Goal: Task Accomplishment & Management: Complete application form

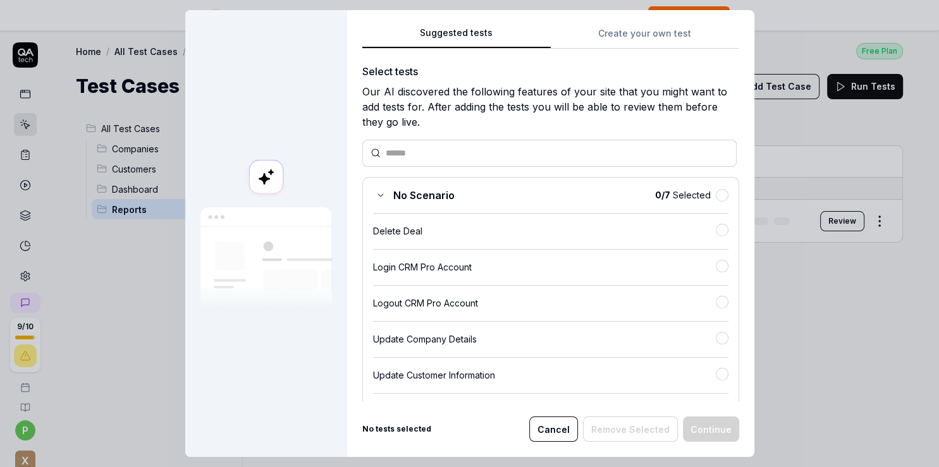
click at [534, 242] on div "No Scenario 0 / 7 Selected Delete Deal Login CRM Pro Account Logout CRM Pro Acc…" at bounding box center [550, 321] width 377 height 289
click at [716, 227] on button "button" at bounding box center [722, 230] width 13 height 13
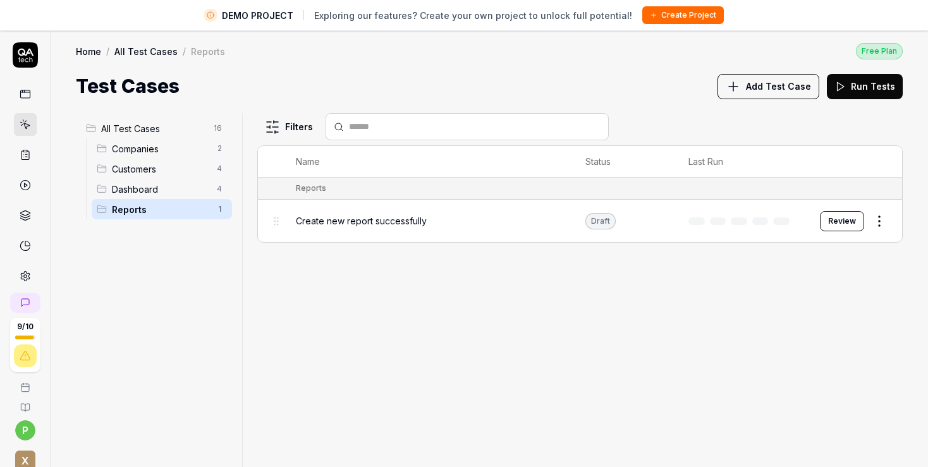
click at [766, 78] on button "Add Test Case" at bounding box center [769, 86] width 102 height 25
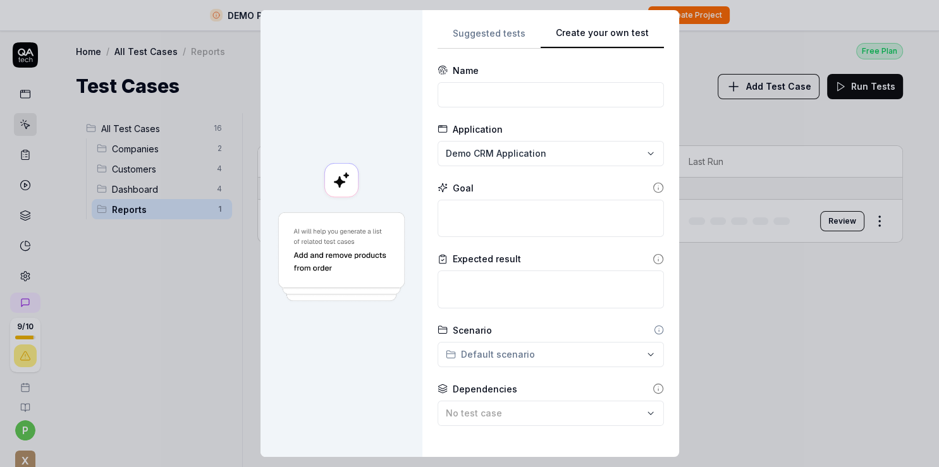
click at [629, 35] on button "Create your own test" at bounding box center [602, 37] width 123 height 23
click at [503, 101] on input at bounding box center [551, 94] width 226 height 25
type input "S"
click at [501, 89] on div "Name" at bounding box center [551, 86] width 226 height 44
click at [478, 104] on input at bounding box center [551, 94] width 226 height 25
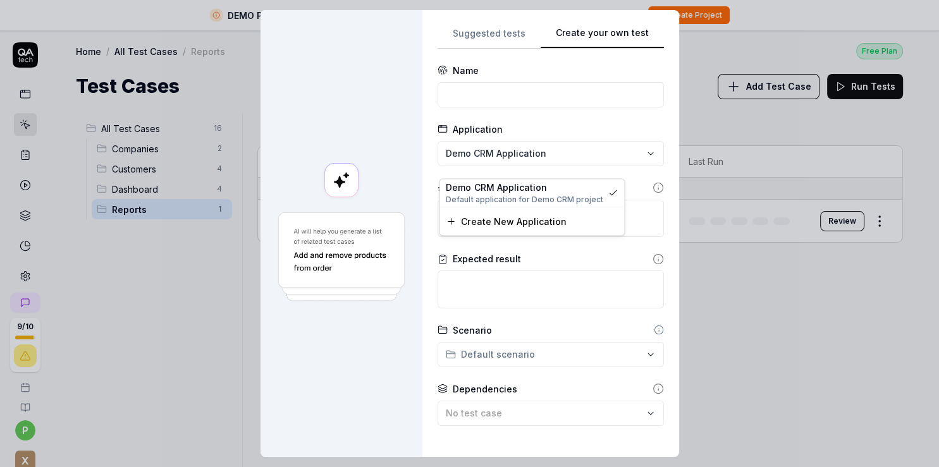
click at [531, 168] on div "**********" at bounding box center [469, 233] width 939 height 467
click at [543, 199] on span "Default application for Demo CRM project" at bounding box center [524, 199] width 157 height 11
click at [484, 231] on textarea at bounding box center [551, 219] width 226 height 38
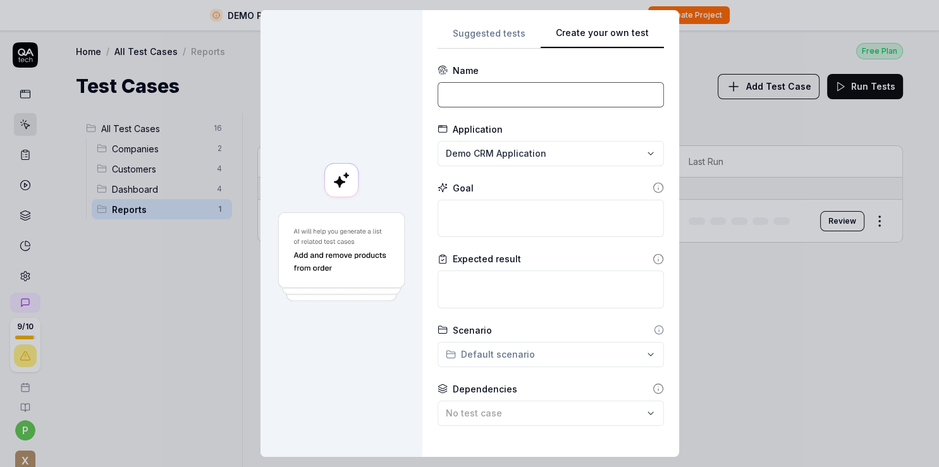
click at [451, 108] on input at bounding box center [551, 94] width 226 height 25
type input "Customer"
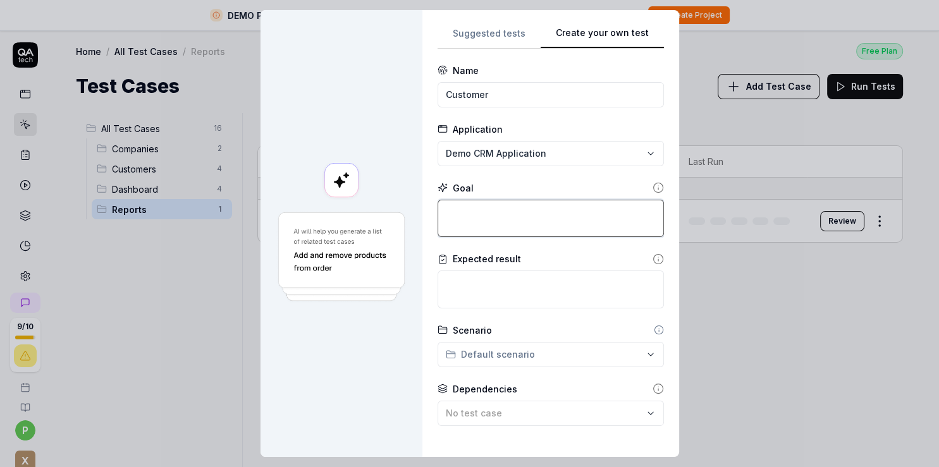
click at [452, 226] on textarea at bounding box center [551, 219] width 226 height 38
type textarea "*"
type textarea "A"
type textarea "*"
type textarea "Ad"
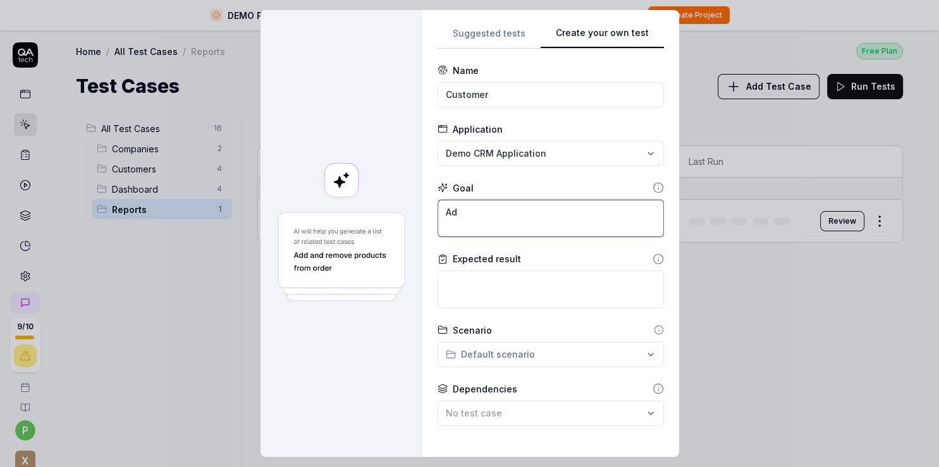
type textarea "*"
type textarea "Add"
type textarea "*"
type textarea "Add"
type textarea "*"
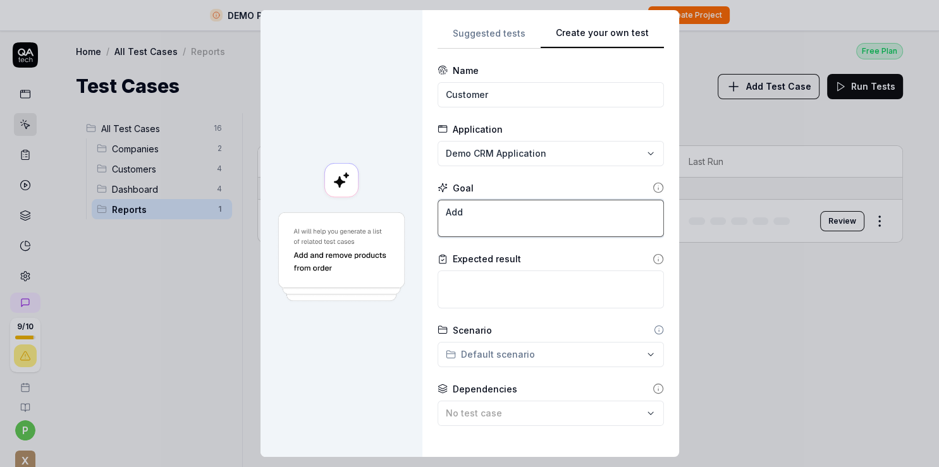
type textarea "Add a"
type textarea "*"
type textarea "Add a"
type textarea "*"
type textarea "Add a C"
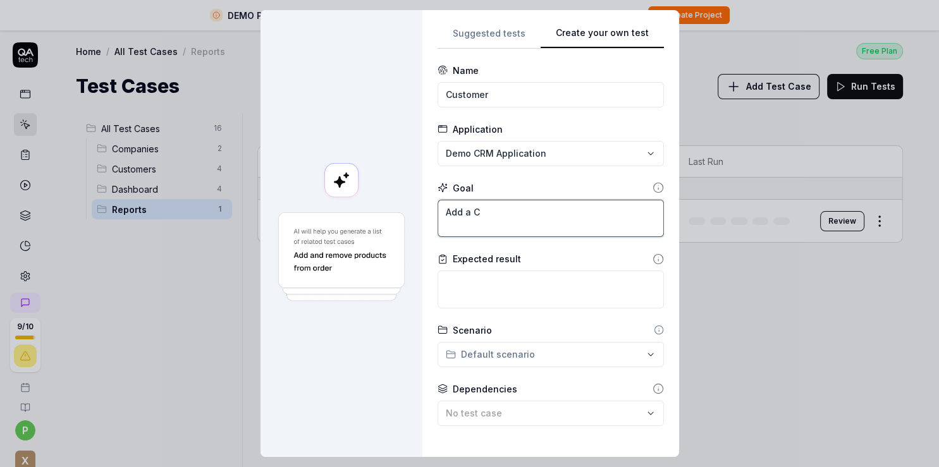
type textarea "*"
type textarea "Add a Cu"
type textarea "*"
type textarea "Add a Cus"
type textarea "*"
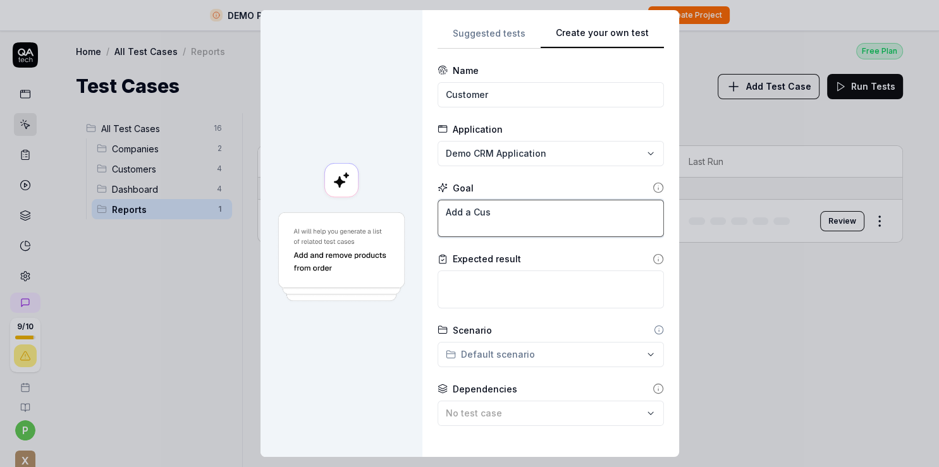
type textarea "Add a Cust"
type textarea "*"
type textarea "Add a Custo"
type textarea "*"
type textarea "Add a Custom"
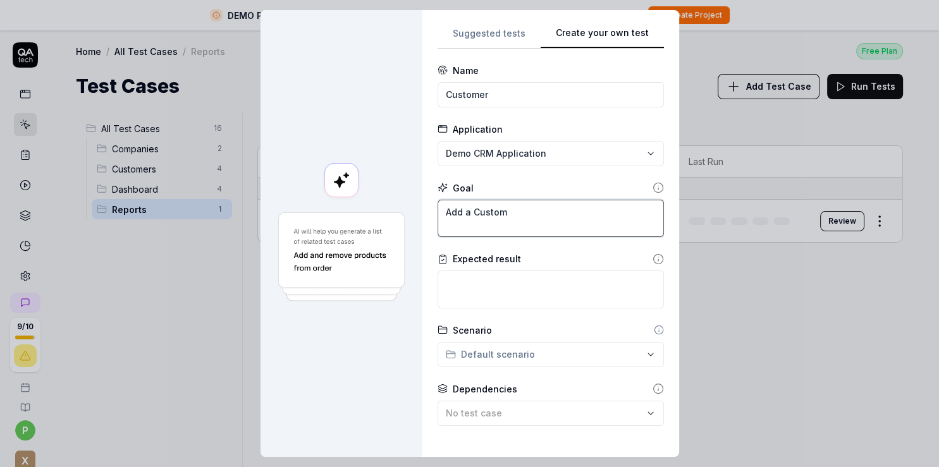
type textarea "*"
type textarea "Add a Custome"
type textarea "*"
type textarea "Add a Customer"
type textarea "*"
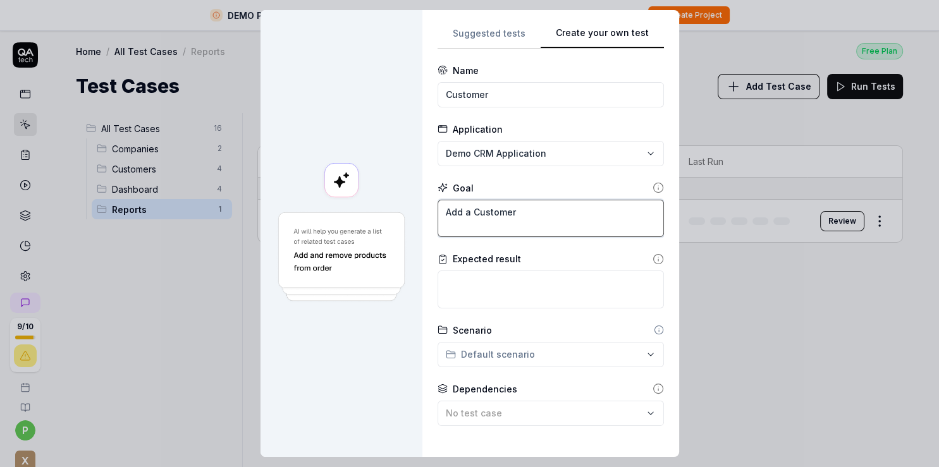
type textarea "Add a Customer"
type textarea "*"
type textarea "Add a Customer a"
type textarea "*"
type textarea "Add a Customer af"
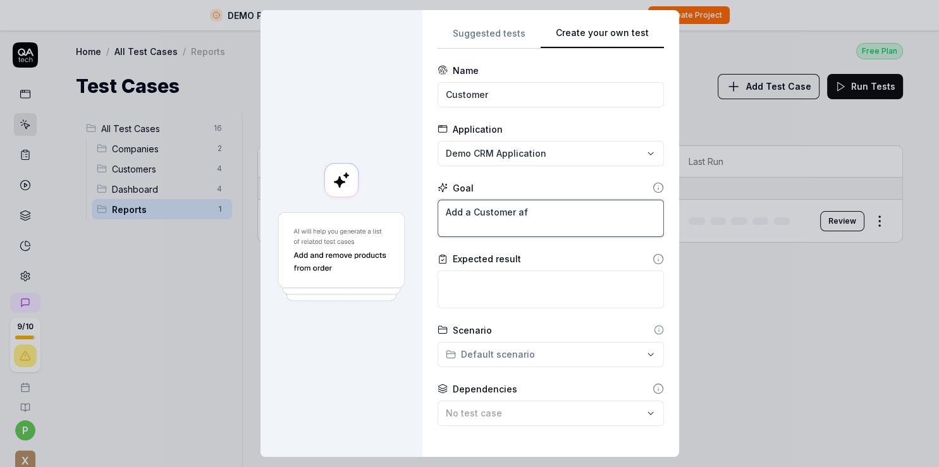
type textarea "*"
type textarea "Add a Customer aft"
type textarea "*"
type textarea "Add a Customer afte"
type textarea "*"
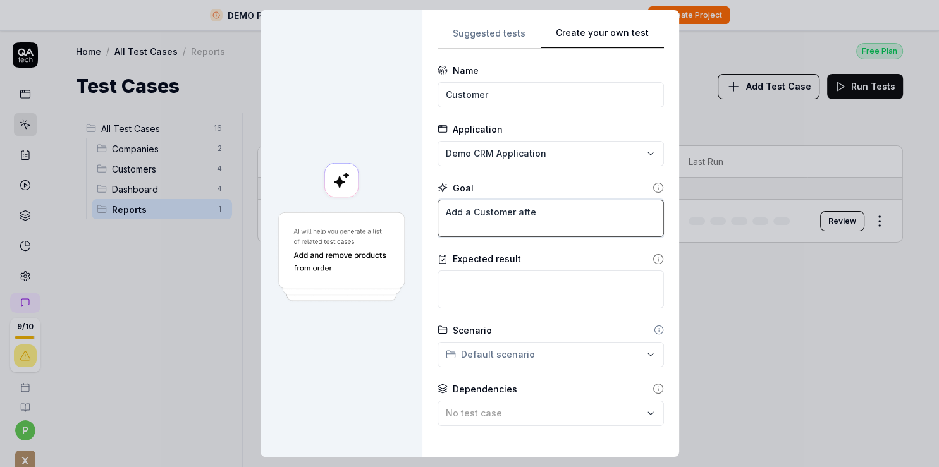
type textarea "Add a Customer after"
type textarea "*"
type textarea "Add a Customer after"
type textarea "*"
type textarea "Add a Customer after p"
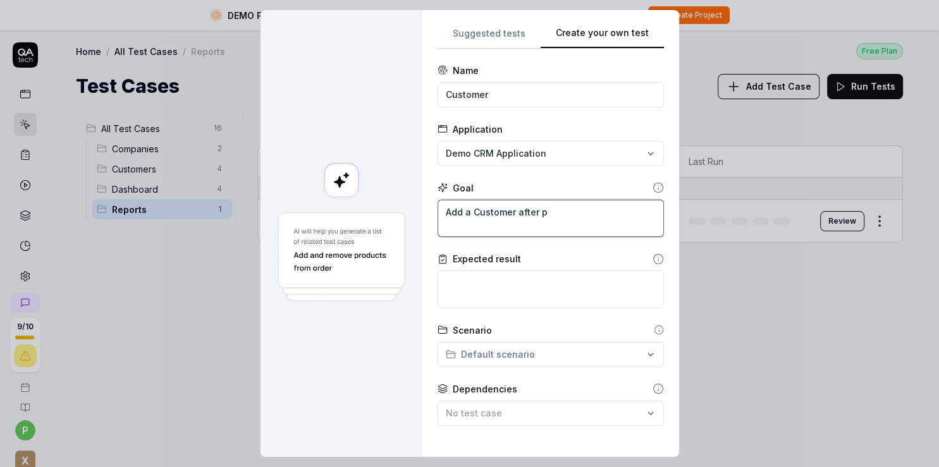
type textarea "*"
type textarea "Add a Customer after pr"
type textarea "*"
type textarea "Add a Customer after pro"
type textarea "*"
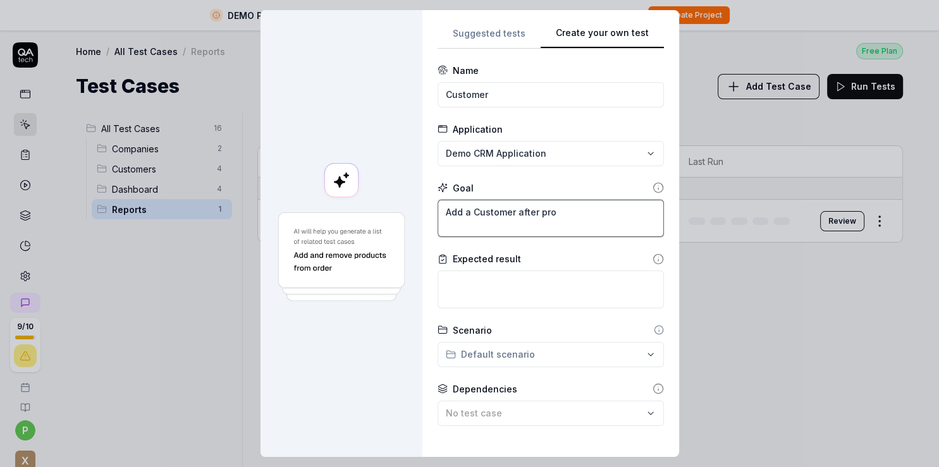
type textarea "Add a Customer after prov"
type textarea "*"
type textarea "Add a Customer after provi"
type textarea "*"
type textarea "Add a Customer after provid"
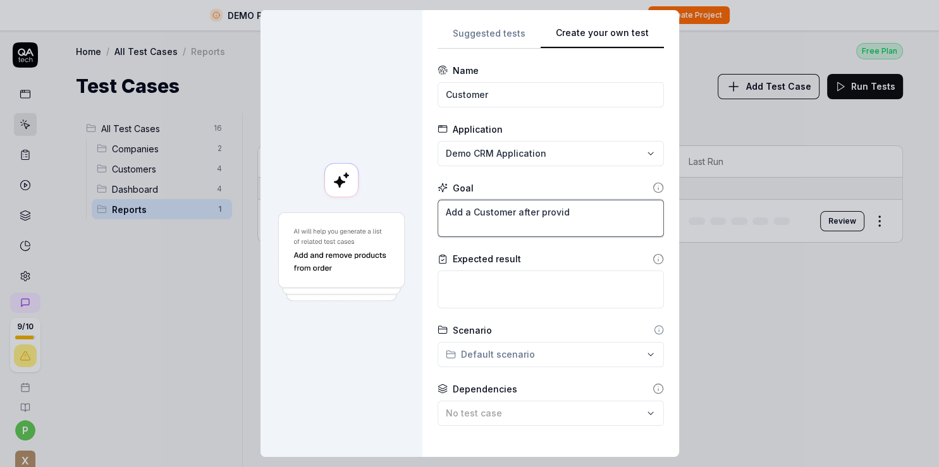
type textarea "*"
type textarea "Add a Customer after providi"
type textarea "*"
type textarea "Add a Customer after providin"
type textarea "*"
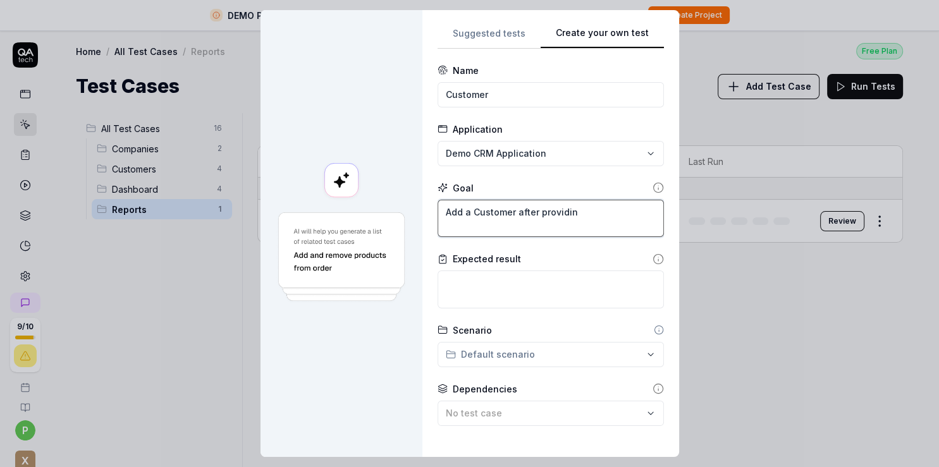
type textarea "Add a Customer after providing"
type textarea "*"
type textarea "Add a Customer after providing"
type textarea "*"
type textarea "Add a Customer after providing m"
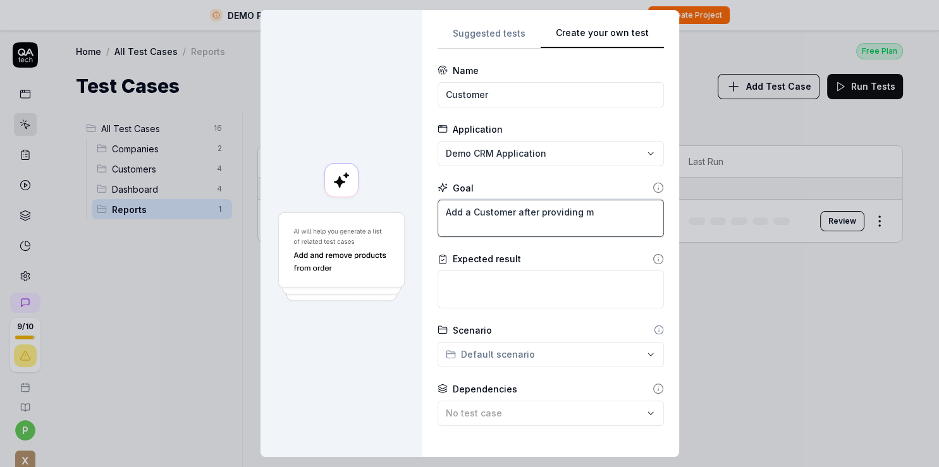
type textarea "*"
type textarea "Add a Customer after providing ma"
type textarea "*"
type textarea "Add a Customer after providing man"
type textarea "*"
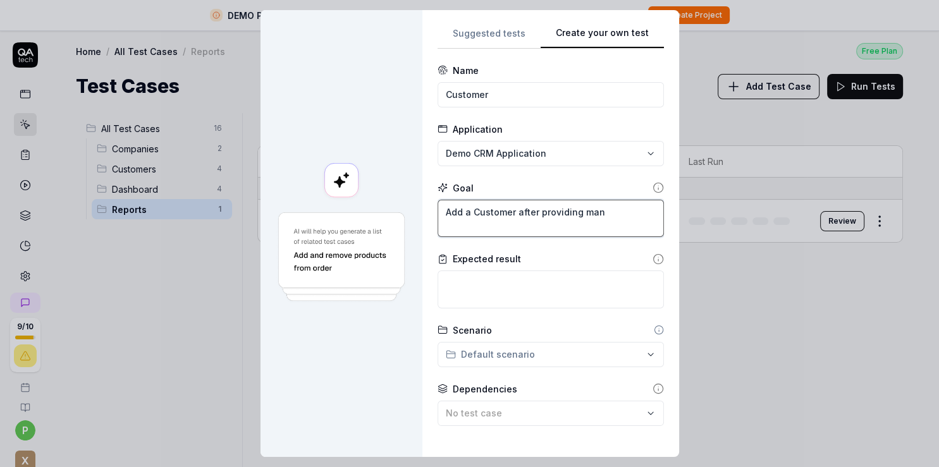
type textarea "Add a Customer after providing mand"
type textarea "*"
type textarea "Add a Customer after providing manda"
type textarea "*"
type textarea "Add a Customer after providing mandat"
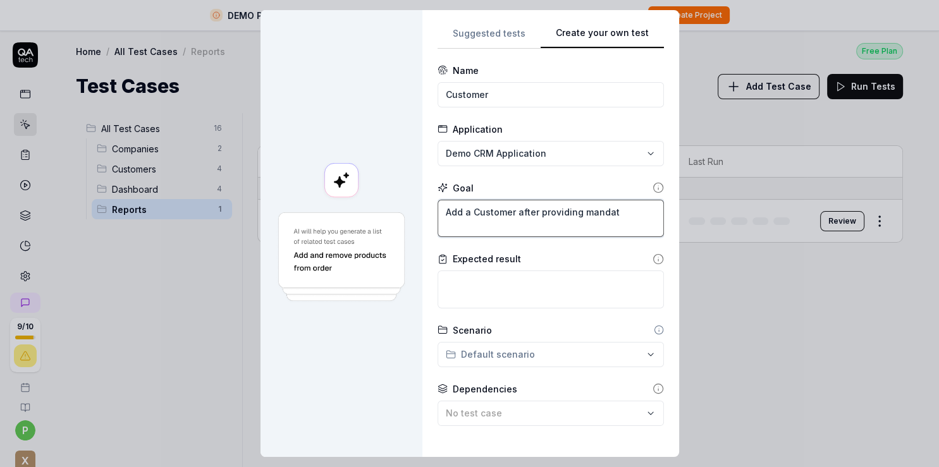
type textarea "*"
type textarea "Add a Customer after providing [PERSON_NAME]"
type textarea "*"
type textarea "Add a Customer after providing mandator"
type textarea "*"
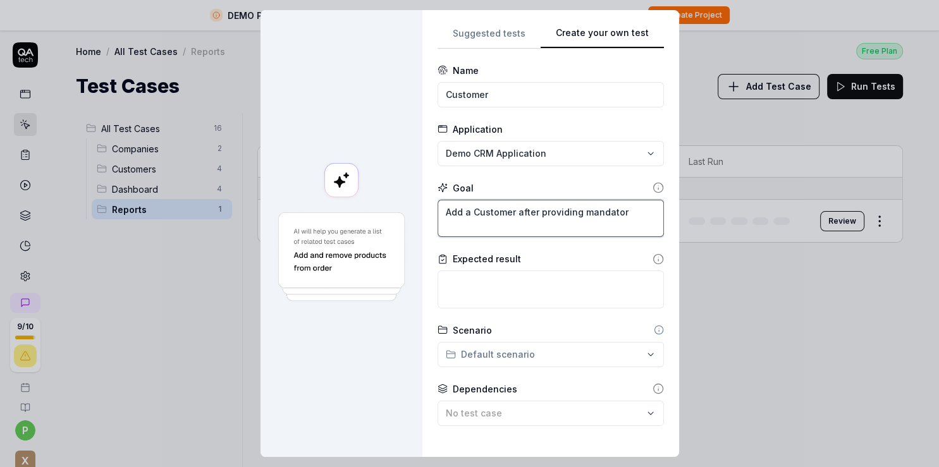
type textarea "Add a Customer after providing mandatory"
type textarea "*"
type textarea "Add a Customer after providing mandatory"
type textarea "*"
type textarea "Add a Customer after providing mandatory f"
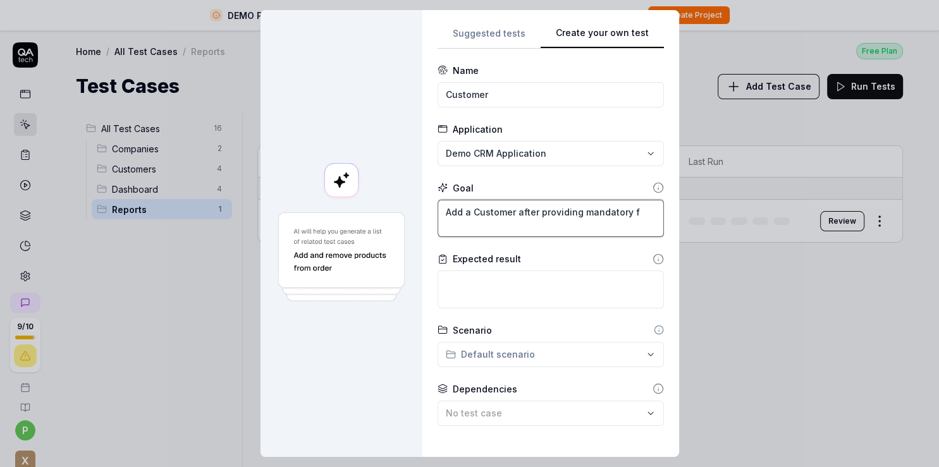
type textarea "*"
type textarea "Add a Customer after providing mandatory fi"
type textarea "*"
type textarea "Add a Customer after providing mandatory fie"
type textarea "*"
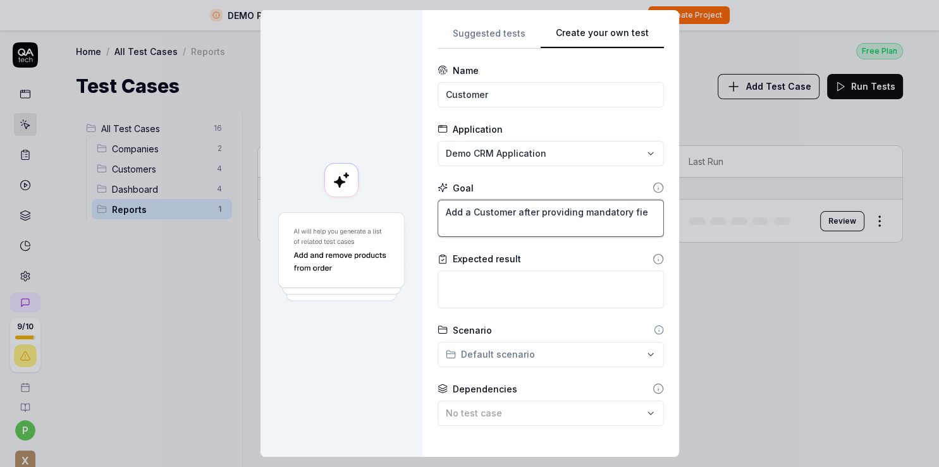
type textarea "Add a Customer after providing mandatory fiel"
type textarea "*"
type textarea "Add a Customer after providing mandatory field"
type textarea "*"
type textarea "Add a Customer after providing mandatory fields"
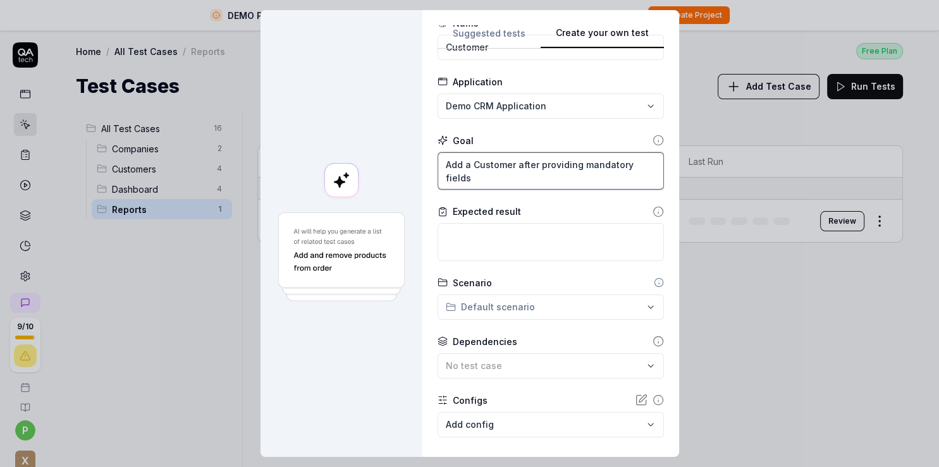
scroll to position [73, 0]
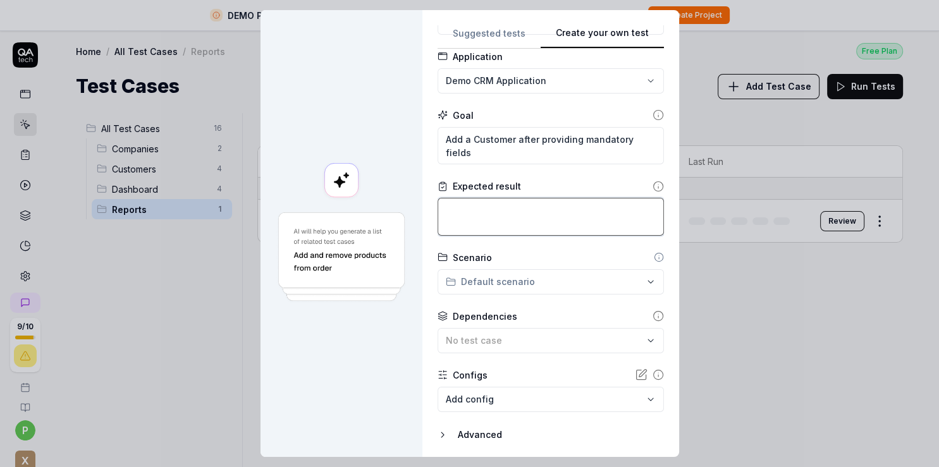
click at [445, 231] on textarea at bounding box center [551, 217] width 226 height 38
type textarea "*"
type textarea "V"
type textarea "*"
type textarea "Ve"
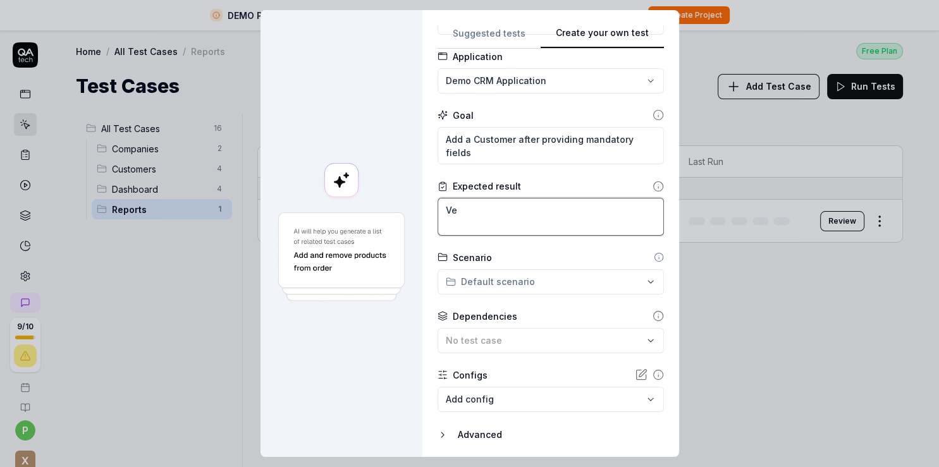
type textarea "*"
type textarea "Ver"
type textarea "*"
type textarea "Veri"
type textarea "*"
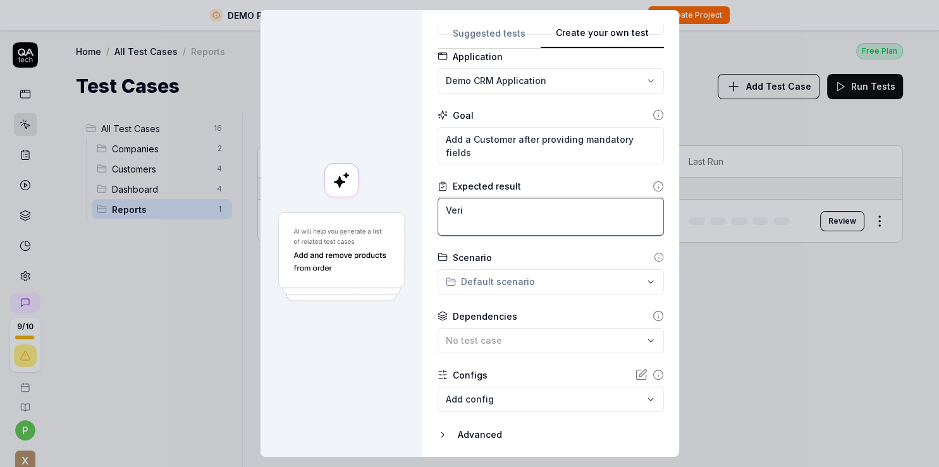
type textarea "Verif"
type textarea "*"
type textarea "Verify"
type textarea "*"
type textarea "Verify"
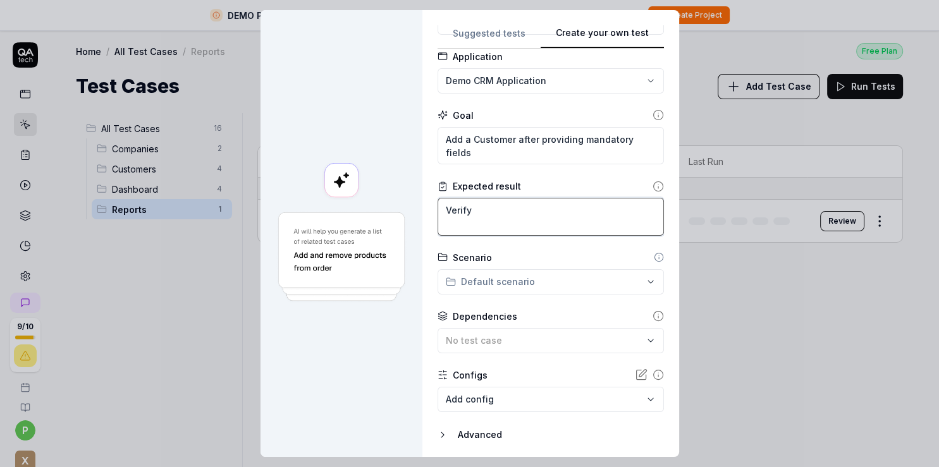
type textarea "*"
type textarea "Verify o"
type textarea "*"
type textarea "Verify on"
type textarea "*"
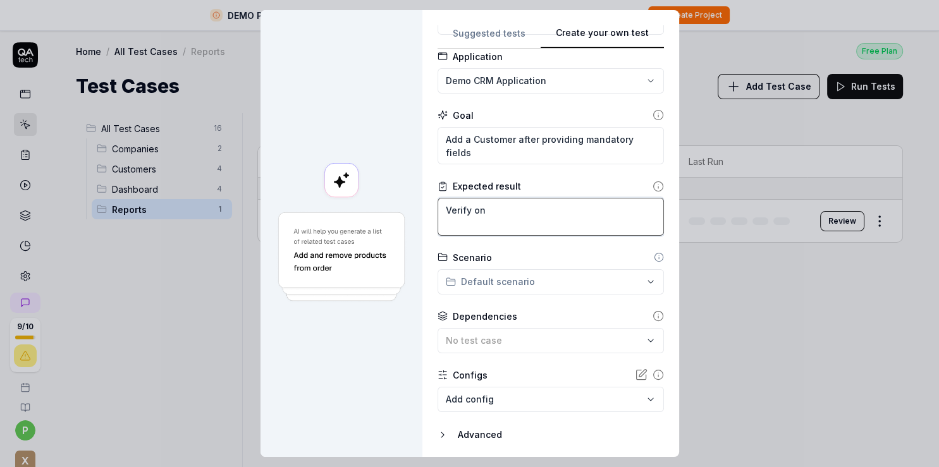
type textarea "Verify on"
type textarea "*"
type textarea "Verify on l"
type textarea "*"
type textarea "Verify on li"
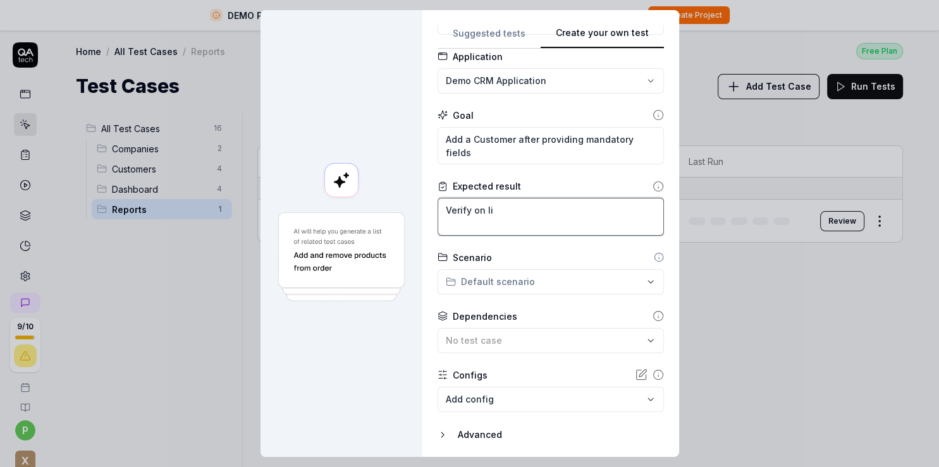
type textarea "*"
type textarea "Verify on lis"
type textarea "*"
type textarea "Verify on list"
type textarea "*"
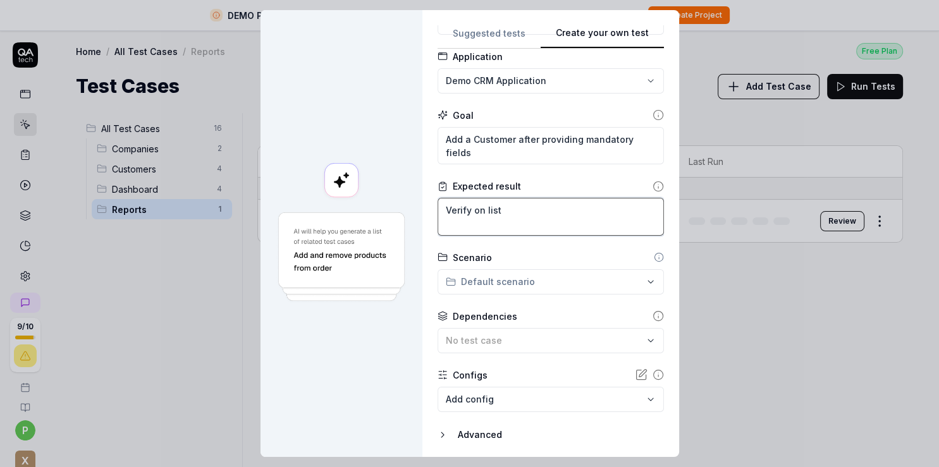
type textarea "Verify on list"
type textarea "*"
type textarea "Verify on list p"
type textarea "*"
type textarea "Verify on list pa"
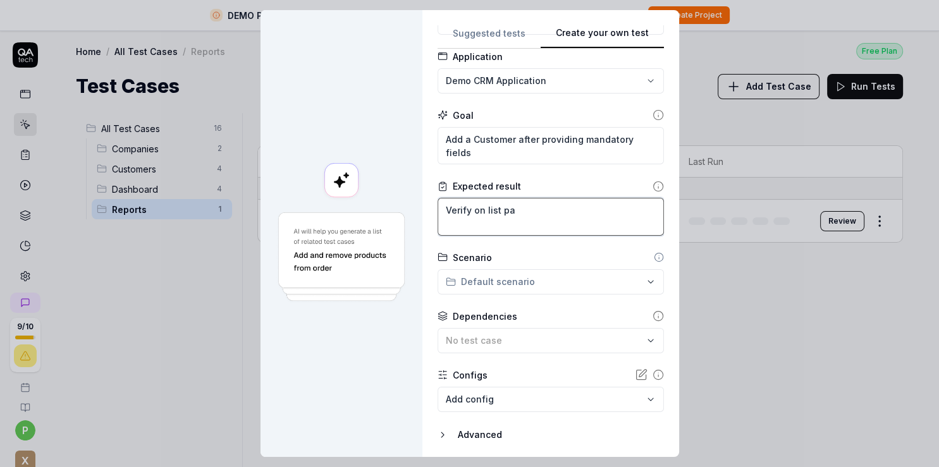
type textarea "*"
type textarea "Verify on list pag"
type textarea "*"
type textarea "Verify on list page"
type textarea "*"
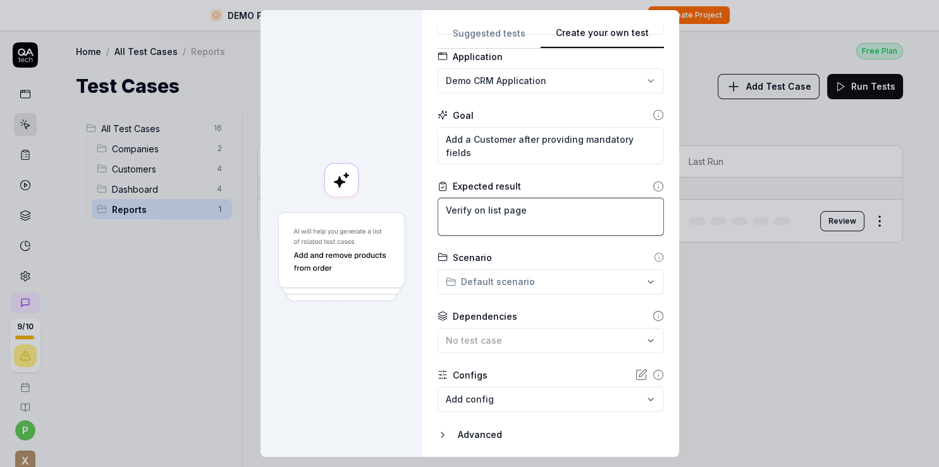
type textarea "Verify on list page"
type textarea "*"
type textarea "Verify on list page c"
type textarea "*"
type textarea "Verify on list page cu"
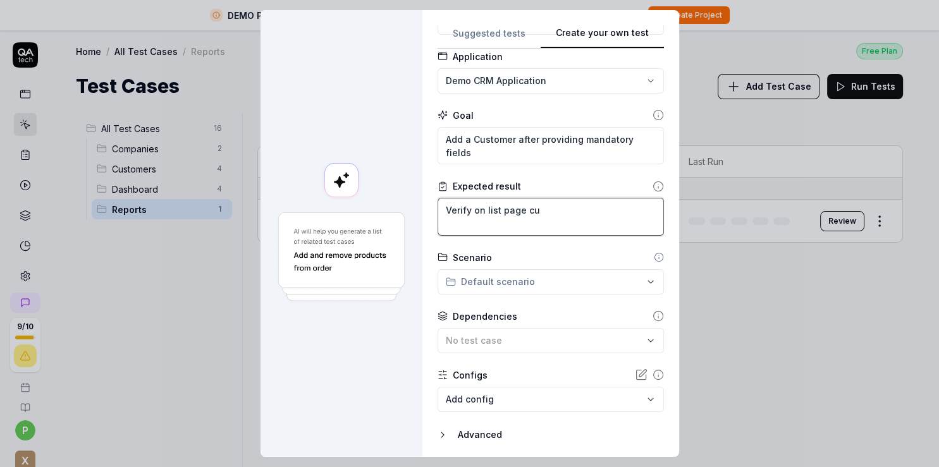
type textarea "*"
type textarea "Verify on list page cus"
type textarea "*"
type textarea "Verify on list page cust"
type textarea "*"
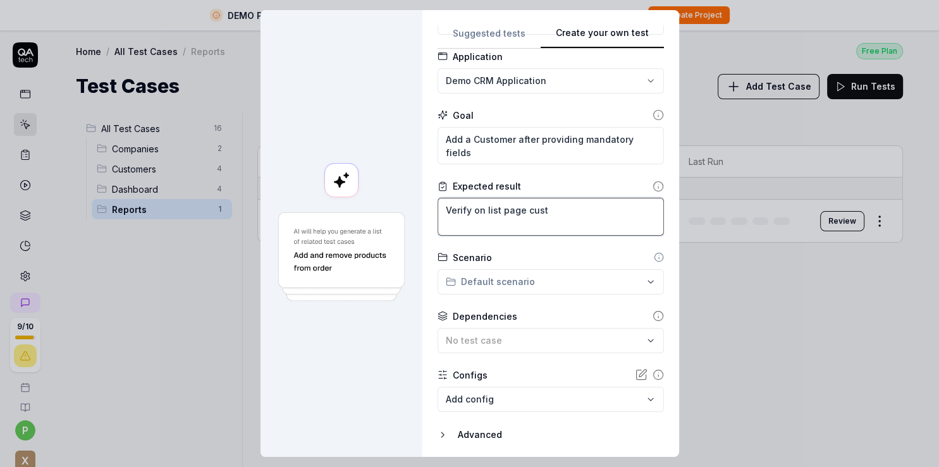
type textarea "Verify on list page custo"
type textarea "*"
type textarea "Verify on list page custom"
type textarea "*"
type textarea "Verify on list page custome"
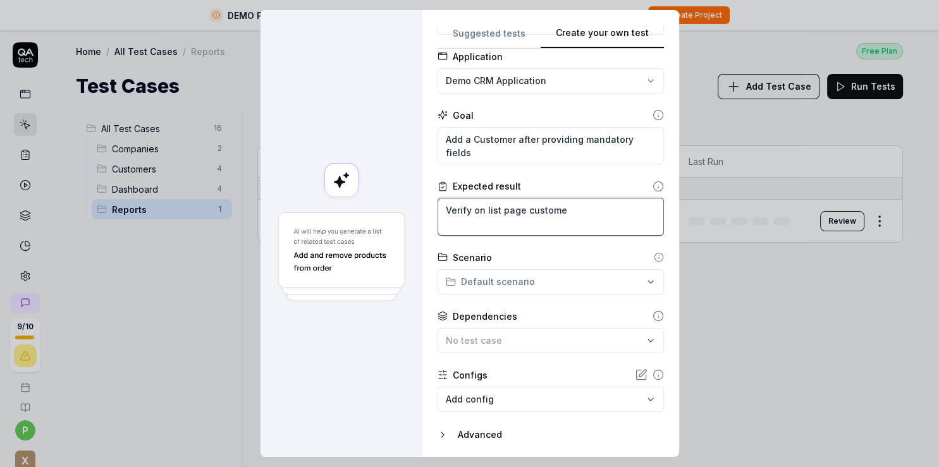
type textarea "*"
type textarea "Verify on list page customer"
type textarea "*"
type textarea "Verify on list page customer"
type textarea "*"
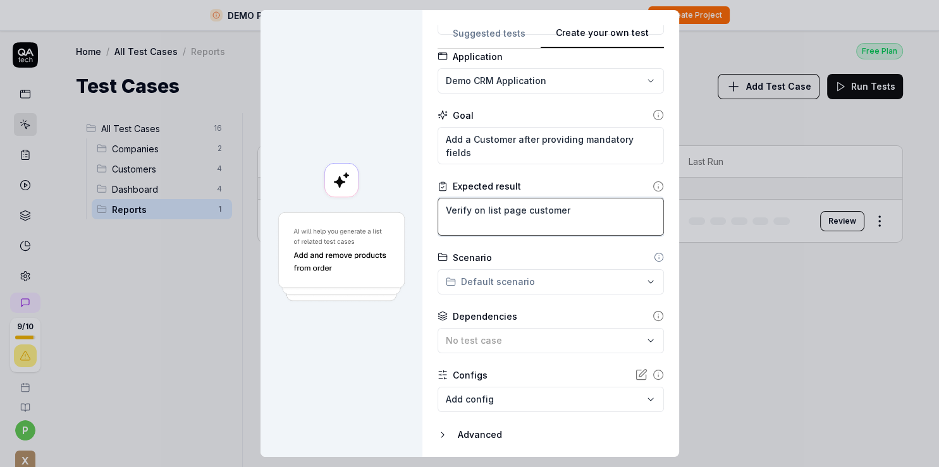
type textarea "Verify on list page customer i"
type textarea "*"
type textarea "Verify on list page customer is"
type textarea "*"
type textarea "Verify on list page customer is"
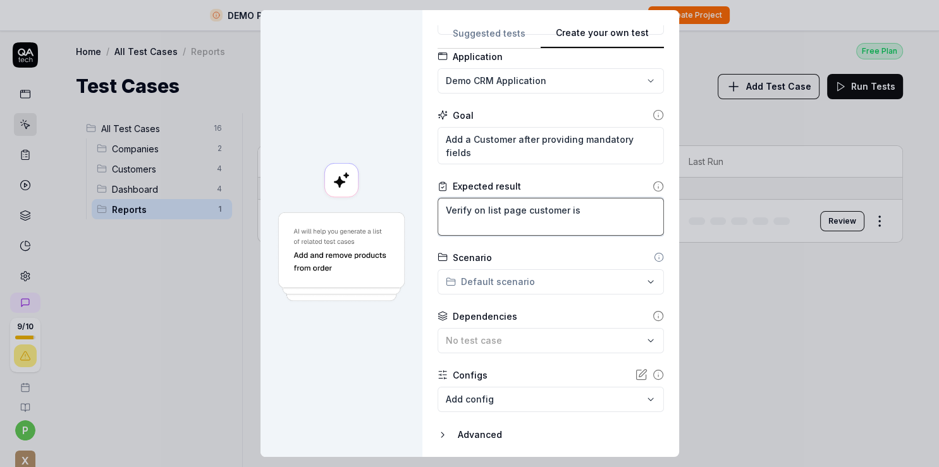
type textarea "*"
type textarea "Verify on list page customer is a"
type textarea "*"
type textarea "Verify on list page customer is ad"
type textarea "*"
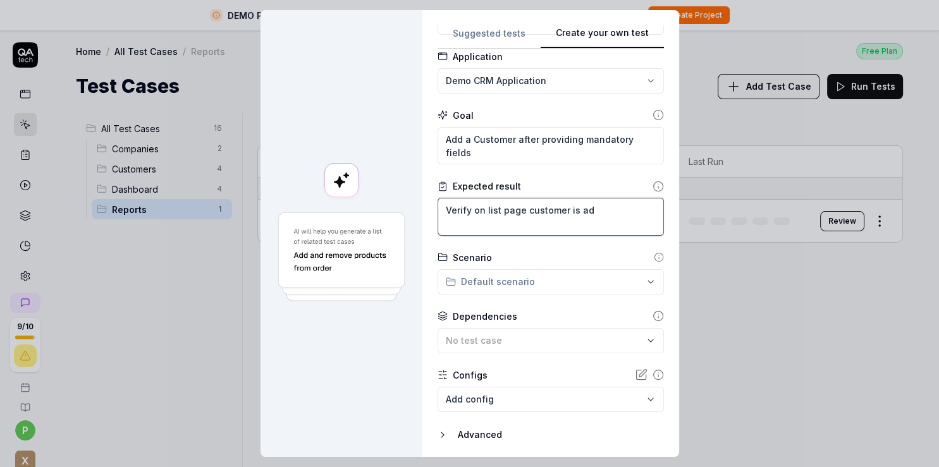
type textarea "Verify on list page customer is add"
type textarea "*"
type textarea "Verify on list page customer is adde"
type textarea "*"
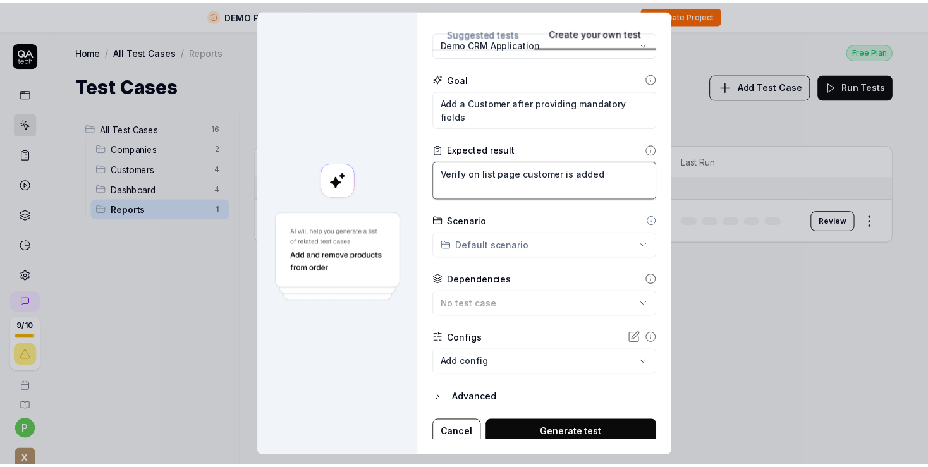
scroll to position [124, 0]
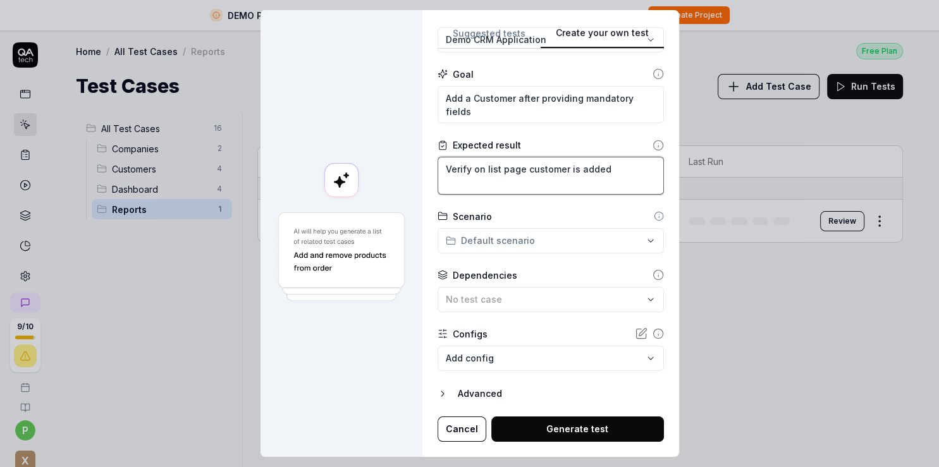
type textarea "Verify on list page customer is added"
click at [558, 434] on button "Generate test" at bounding box center [577, 429] width 173 height 25
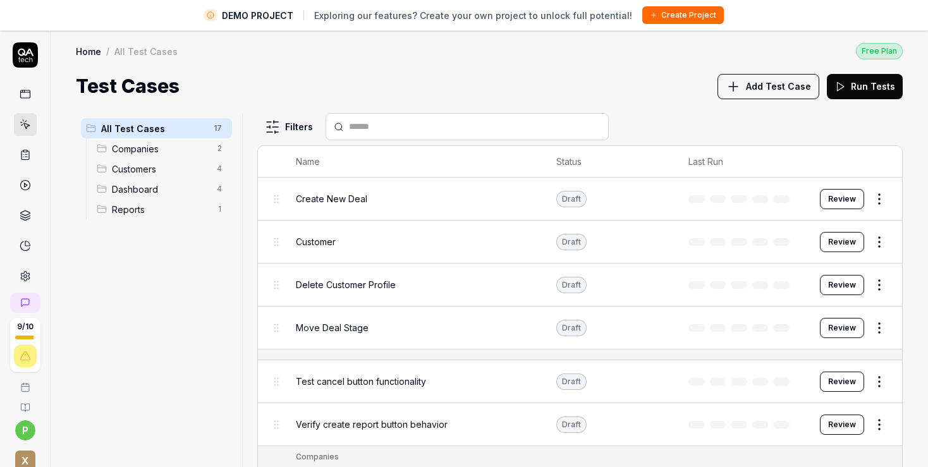
click at [821, 243] on button "Review" at bounding box center [842, 242] width 44 height 20
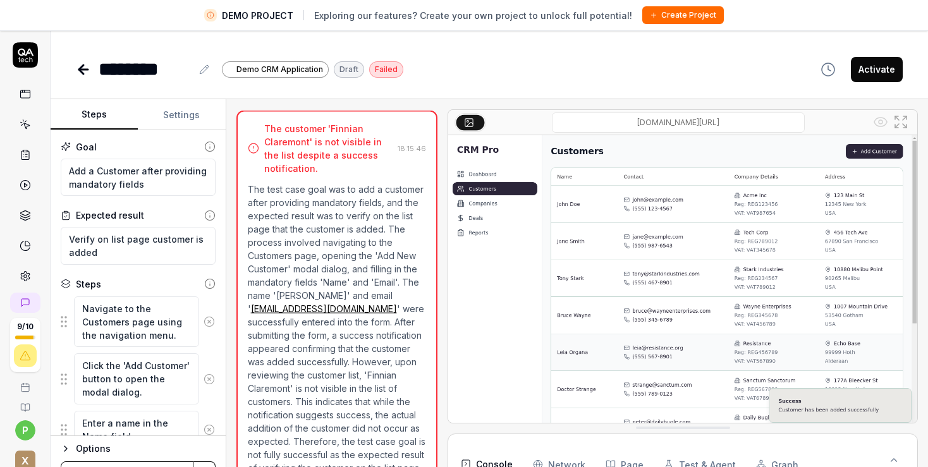
scroll to position [349, 0]
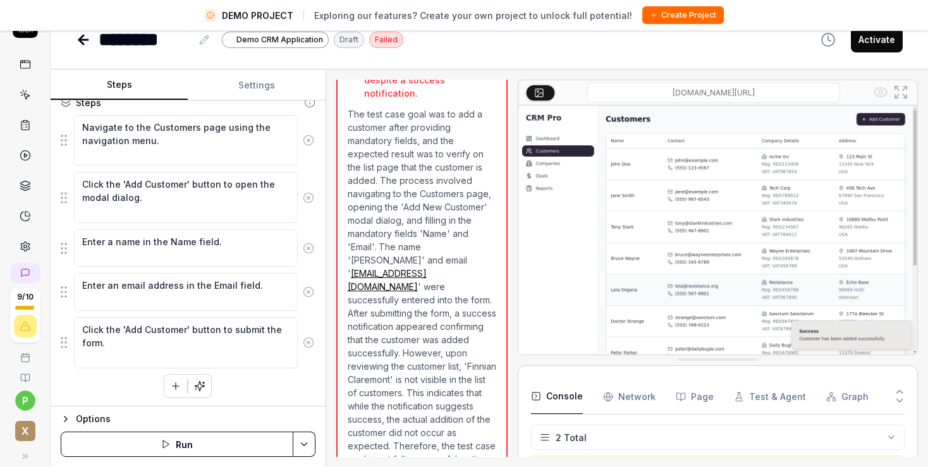
scroll to position [382, 0]
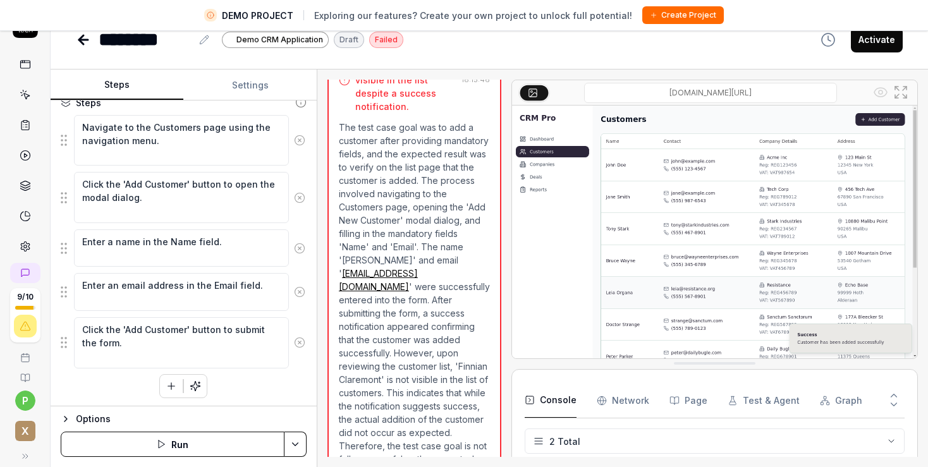
click at [315, 379] on div "Steps Settings Goal Add a Customer after providing mandatory fields Expected re…" at bounding box center [490, 269] width 878 height 398
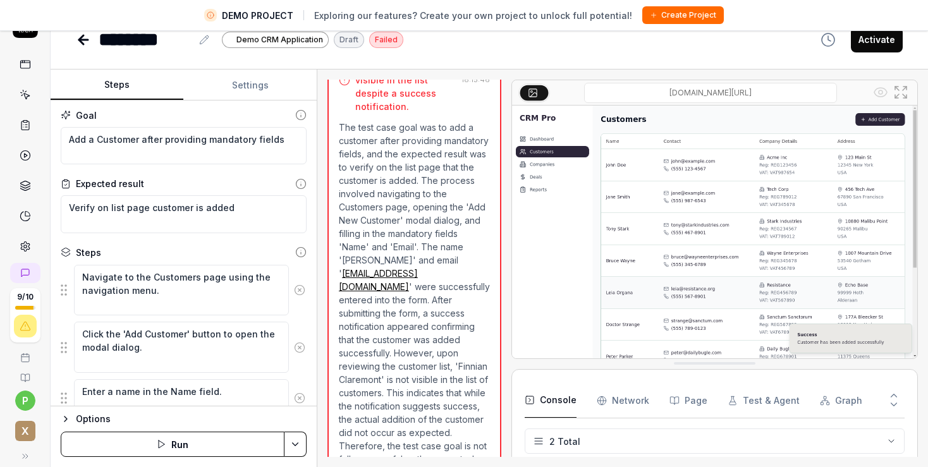
scroll to position [0, 0]
click at [67, 419] on icon "button" at bounding box center [66, 419] width 10 height 10
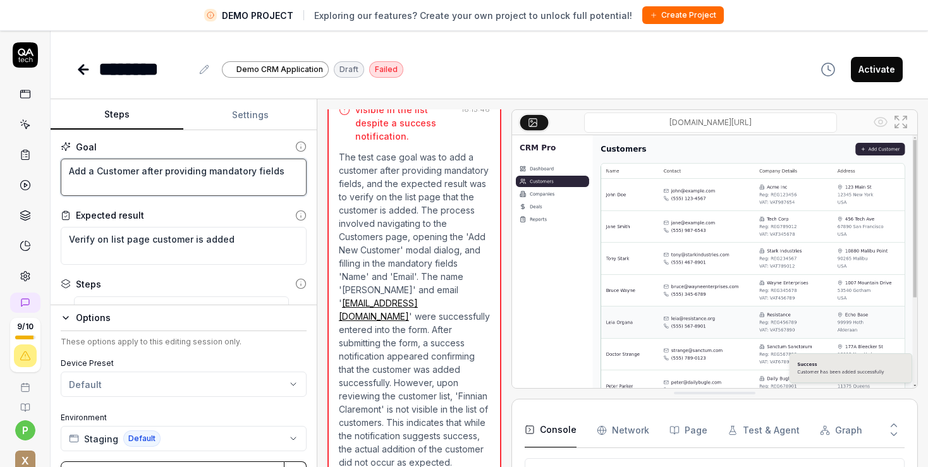
click at [284, 171] on textarea "Add a Customer after providing mandatory fields" at bounding box center [184, 178] width 246 height 38
type textarea "*"
type textarea "Add a Customer after providing mandatory fields"
type textarea "*"
type textarea "Add a Customer after providing mandatory fields a"
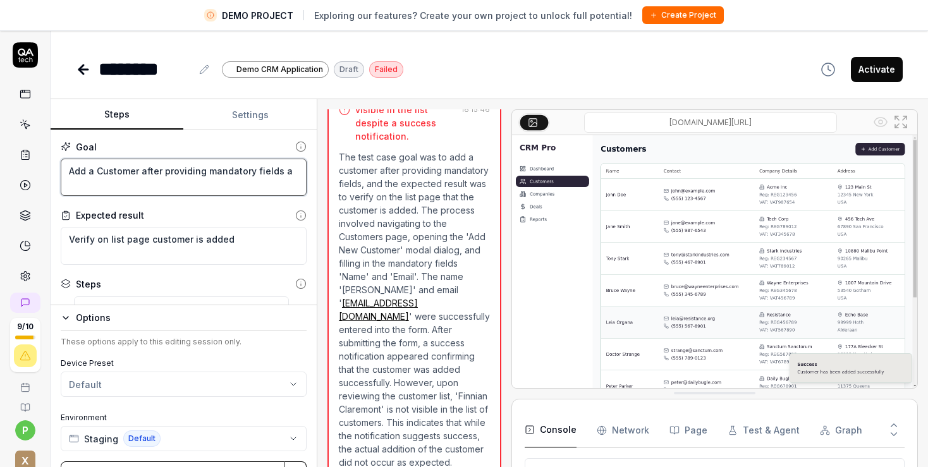
type textarea "*"
type textarea "Add a Customer after providing mandatory fields an"
type textarea "*"
type textarea "Add a Customer after providing mandatory fields and"
type textarea "*"
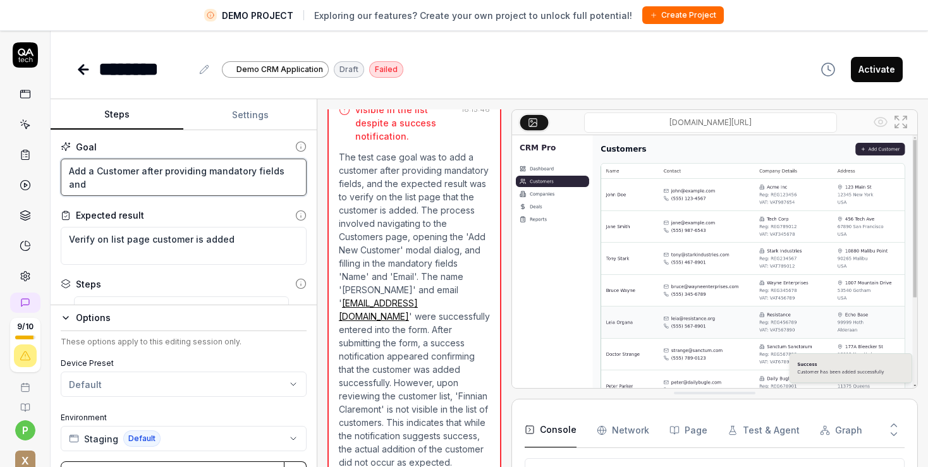
type textarea "Add a Customer after providing mandatory fields and"
type textarea "*"
type textarea "Add a Customer after providing mandatory fields and v"
type textarea "*"
type textarea "Add a Customer after providing mandatory fields and ve"
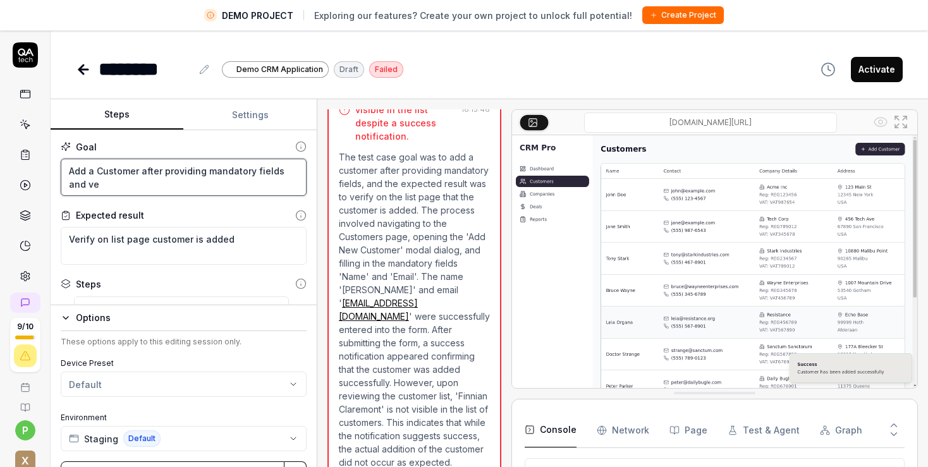
type textarea "*"
type textarea "Add a Customer after providing mandatory fields and ver"
type textarea "*"
type textarea "Add a Customer after providing mandatory fields and veri"
type textarea "*"
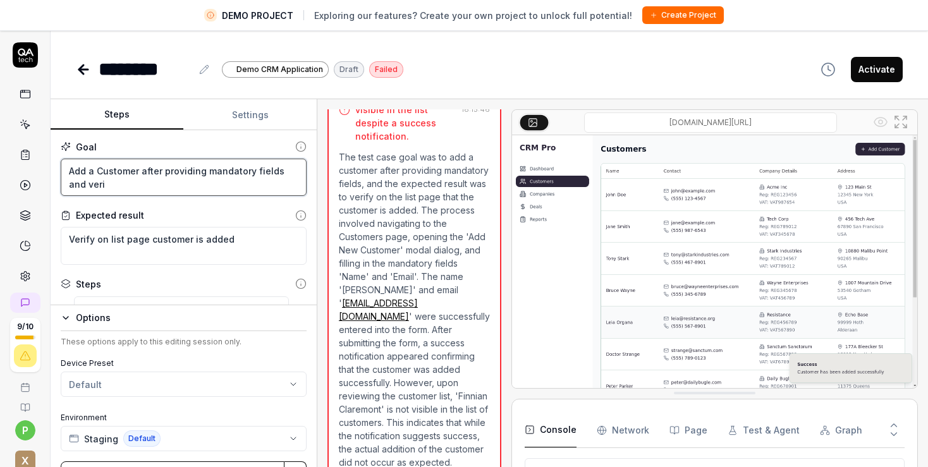
type textarea "Add a Customer after providing mandatory fields and verif"
type textarea "*"
type textarea "Add a Customer after providing mandatory fields and verify"
type textarea "*"
type textarea "Add a Customer after providing mandatory fields and verify"
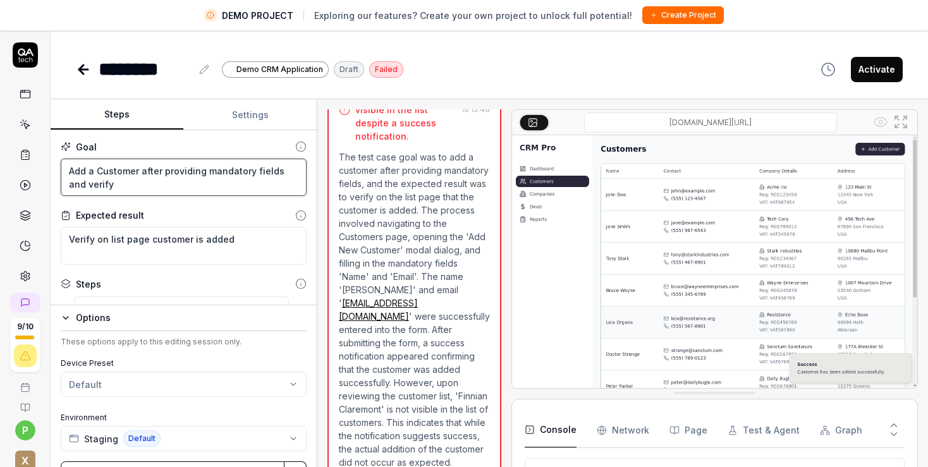
type textarea "*"
type textarea "Add a Customer after providing mandatory fields and verify"
type textarea "*"
type textarea "Add a Customer after providing mandatory fields and verif"
type textarea "*"
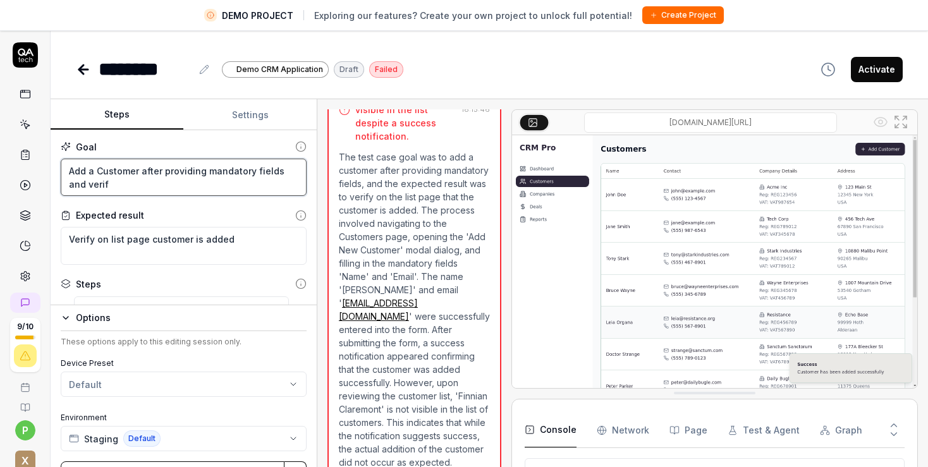
type textarea "Add a Customer after providing mandatory fields and veri"
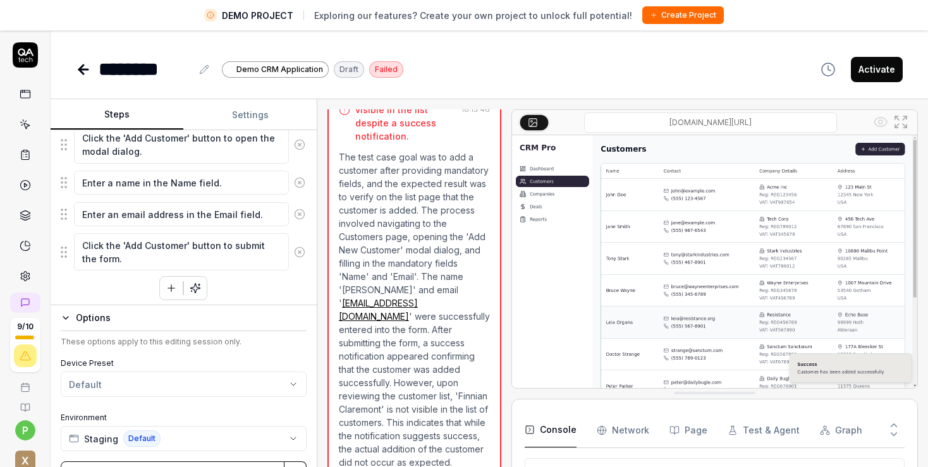
scroll to position [231, 0]
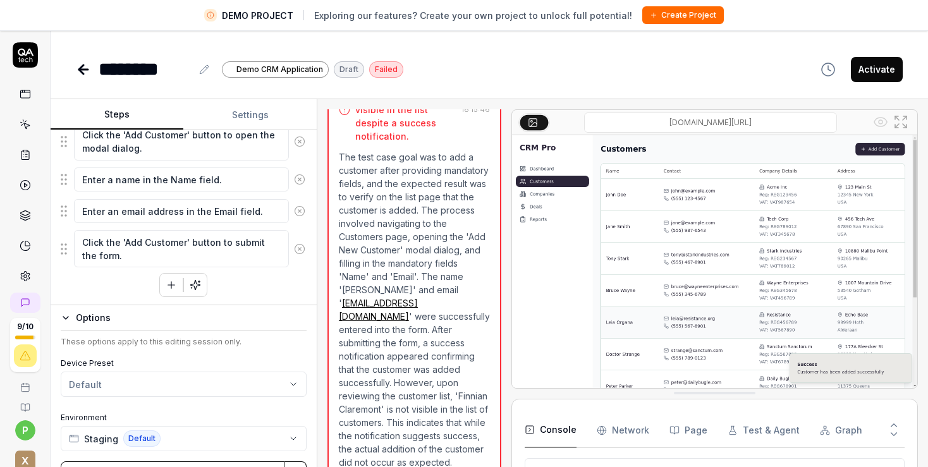
click at [190, 285] on icon "button" at bounding box center [195, 285] width 11 height 11
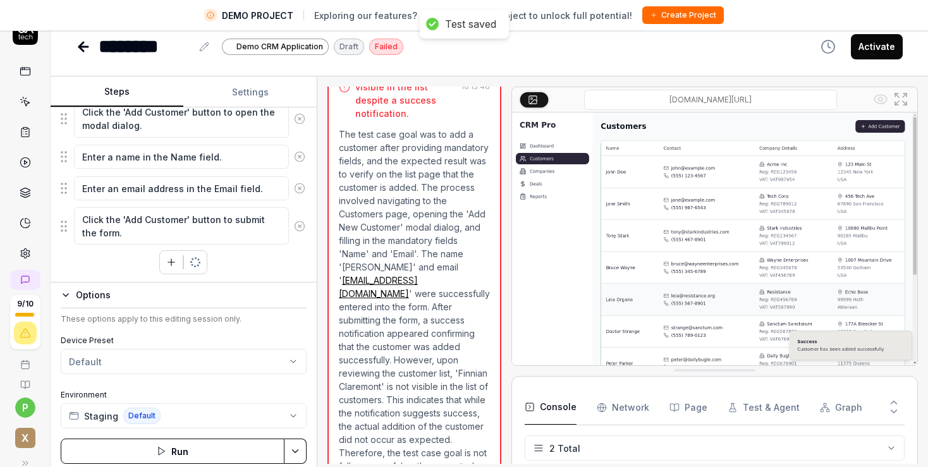
scroll to position [30, 0]
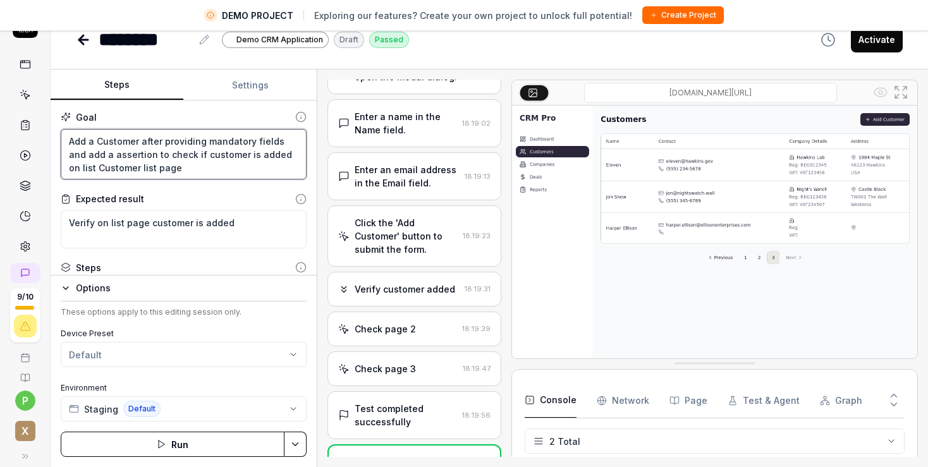
drag, startPoint x: 68, startPoint y: 139, endPoint x: 262, endPoint y: 172, distance: 196.9
click at [262, 172] on textarea "Add a Customer after providing mandatory fields and add a assertion to check if…" at bounding box center [184, 154] width 246 height 51
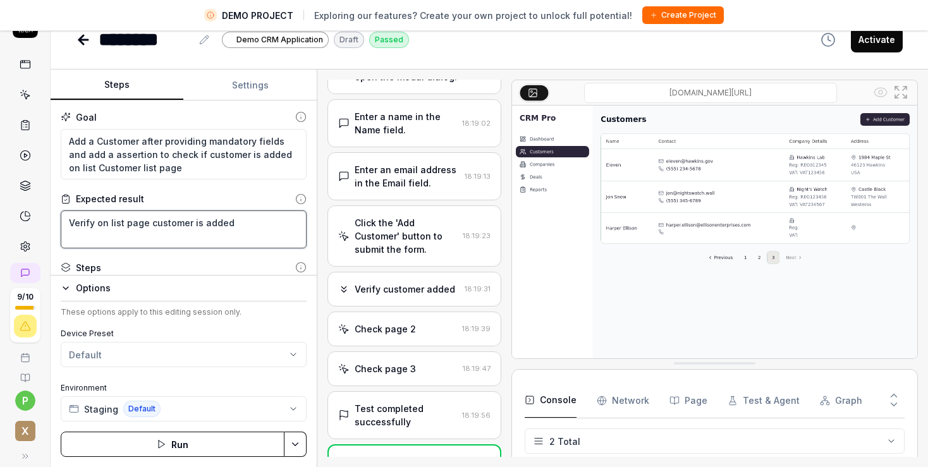
click at [72, 228] on textarea "Verify on list page customer is added" at bounding box center [184, 230] width 246 height 38
drag, startPoint x: 70, startPoint y: 220, endPoint x: 286, endPoint y: 221, distance: 215.6
click at [286, 221] on textarea "Verify on list page customer is added" at bounding box center [184, 230] width 246 height 38
click at [87, 42] on icon at bounding box center [83, 39] width 15 height 15
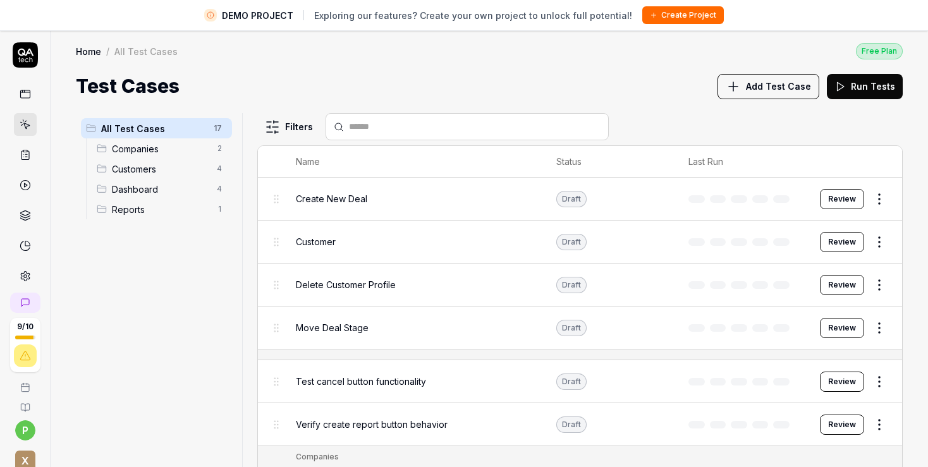
click at [175, 168] on span "Customers" at bounding box center [160, 169] width 97 height 13
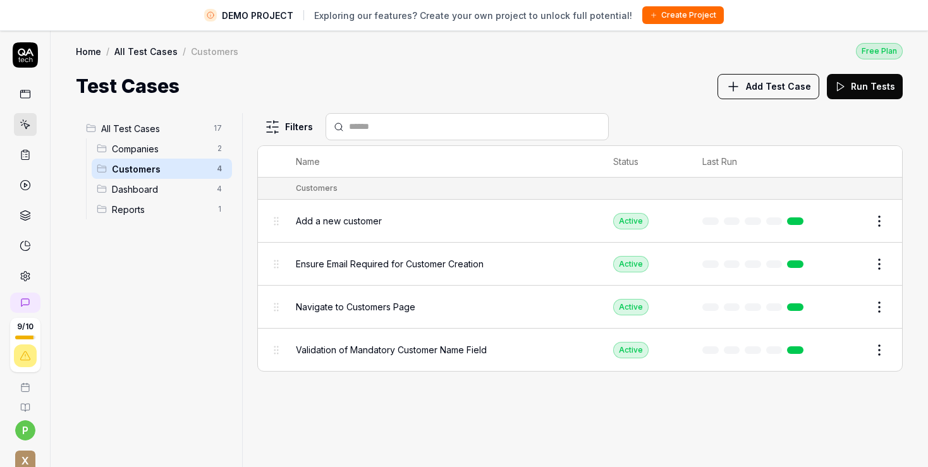
click at [887, 219] on html "DEMO PROJECT Exploring our features? Create your own project to unlock full pot…" at bounding box center [464, 248] width 928 height 497
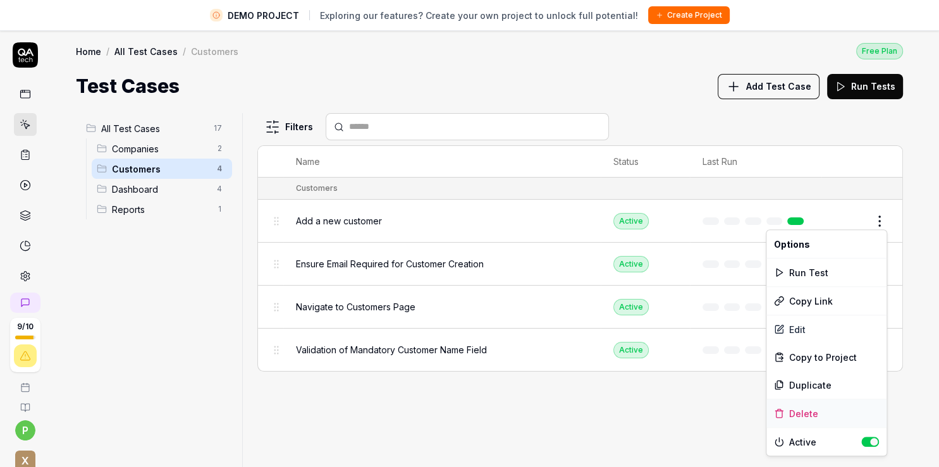
click at [806, 412] on div "Delete" at bounding box center [826, 414] width 120 height 28
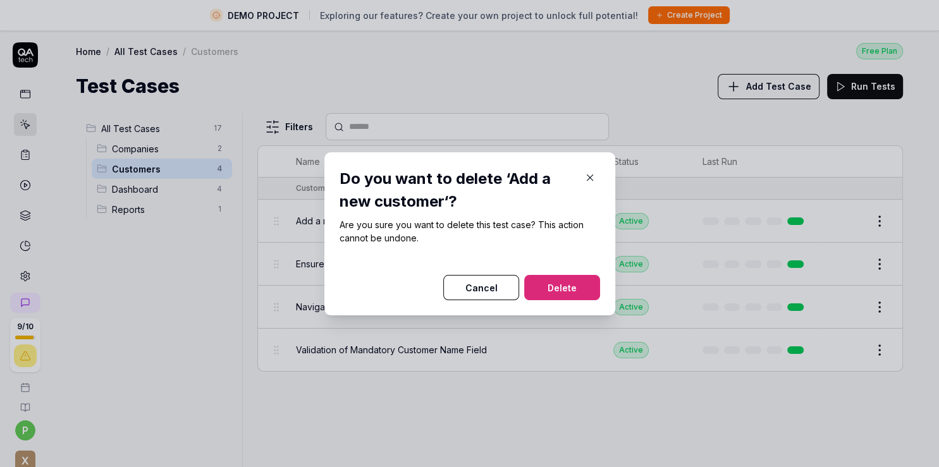
click at [546, 280] on button "Delete" at bounding box center [562, 287] width 76 height 25
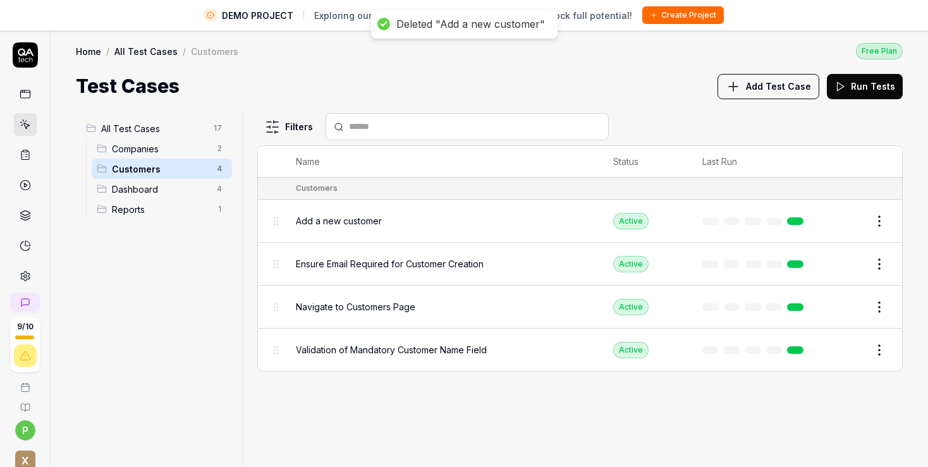
click at [131, 206] on span "Reports" at bounding box center [160, 209] width 97 height 13
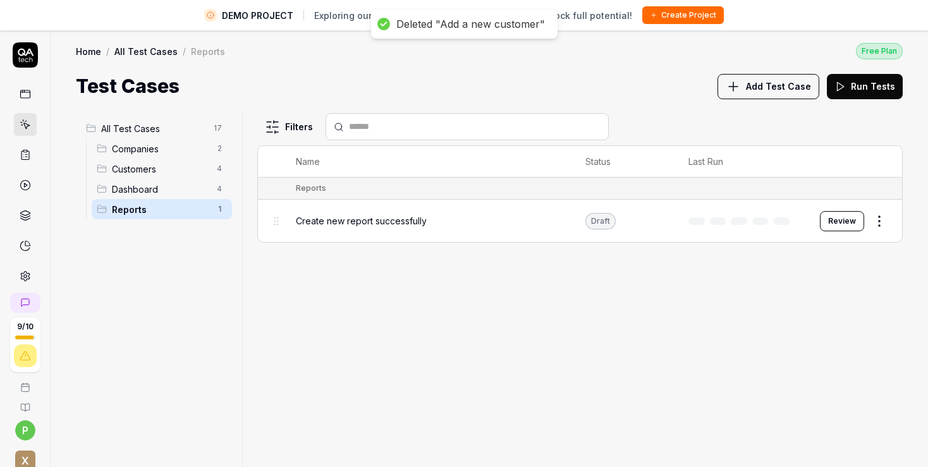
click at [219, 207] on html "DEMO PROJECT Exploring our features? Create your own project to unlock full pot…" at bounding box center [464, 248] width 928 height 497
click at [878, 224] on html "DEMO PROJECT Exploring our features? Create your own project to unlock full pot…" at bounding box center [464, 248] width 928 height 497
click at [880, 223] on html "DEMO PROJECT Exploring our features? Create your own project to unlock full pot…" at bounding box center [464, 248] width 928 height 497
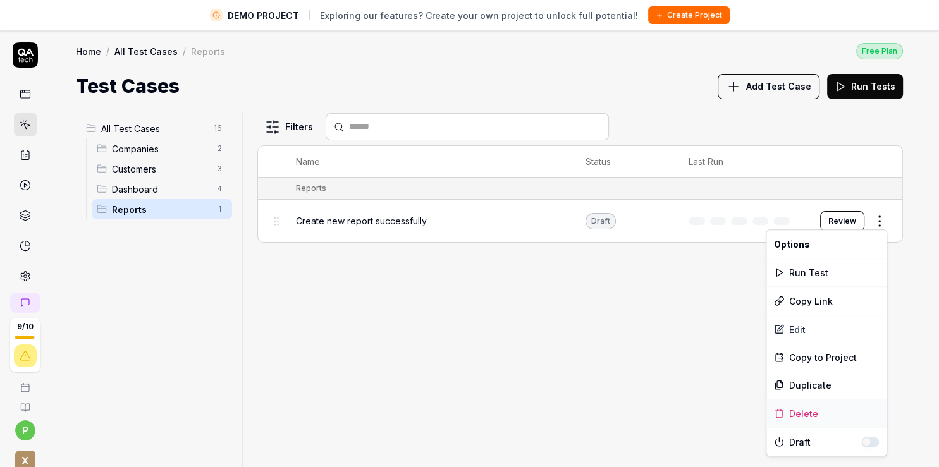
click at [816, 410] on div "Delete" at bounding box center [826, 414] width 120 height 28
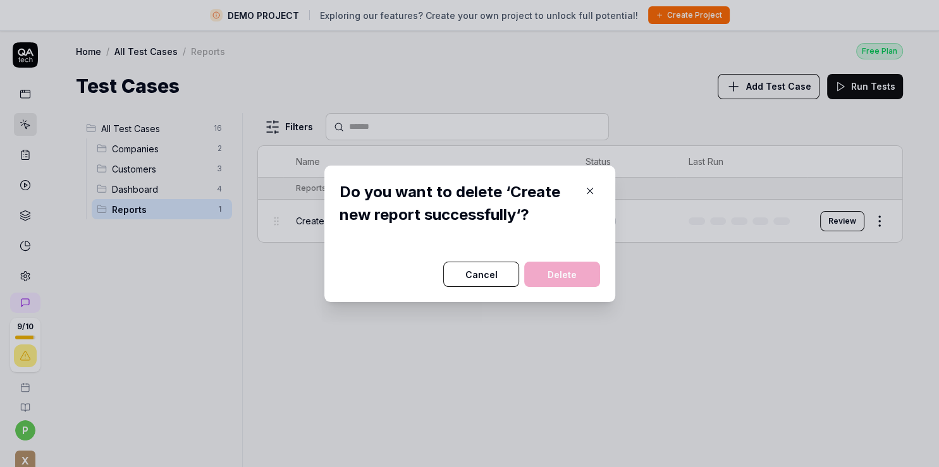
click at [569, 262] on div at bounding box center [470, 254] width 261 height 15
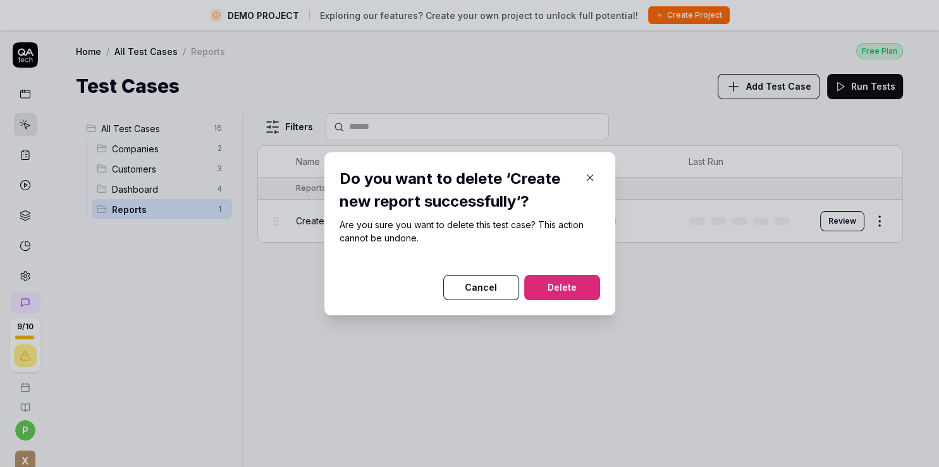
click at [577, 290] on button "Delete" at bounding box center [562, 287] width 76 height 25
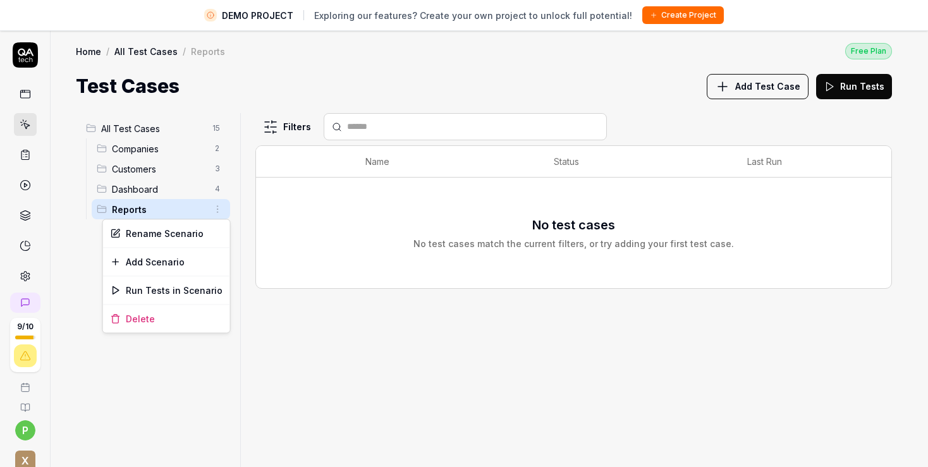
click at [221, 204] on html "DEMO PROJECT Exploring our features? Create your own project to unlock full pot…" at bounding box center [464, 248] width 928 height 497
click at [186, 320] on div "Delete" at bounding box center [166, 319] width 127 height 28
